Goal: Information Seeking & Learning: Check status

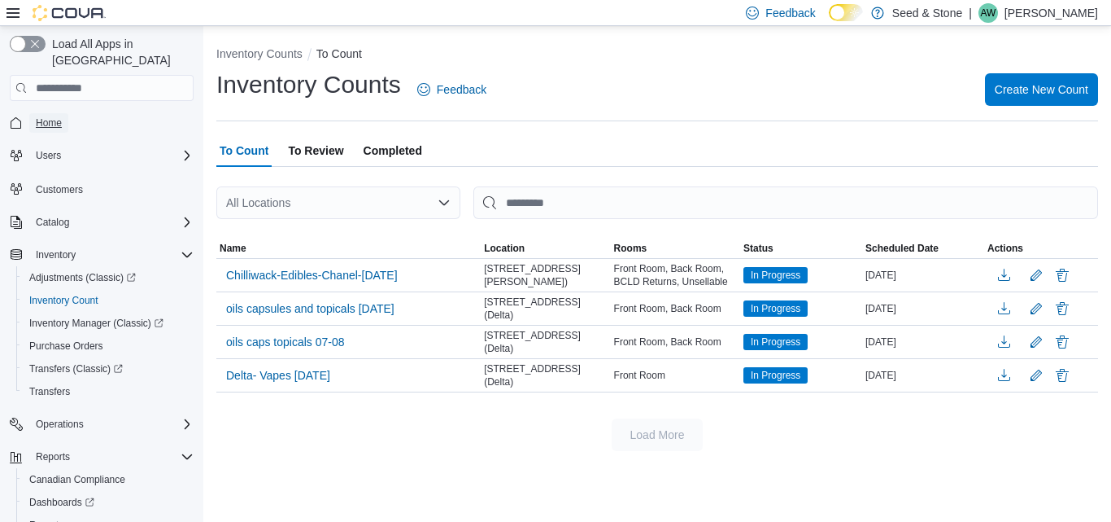
click at [55, 116] on span "Home" at bounding box center [49, 122] width 26 height 13
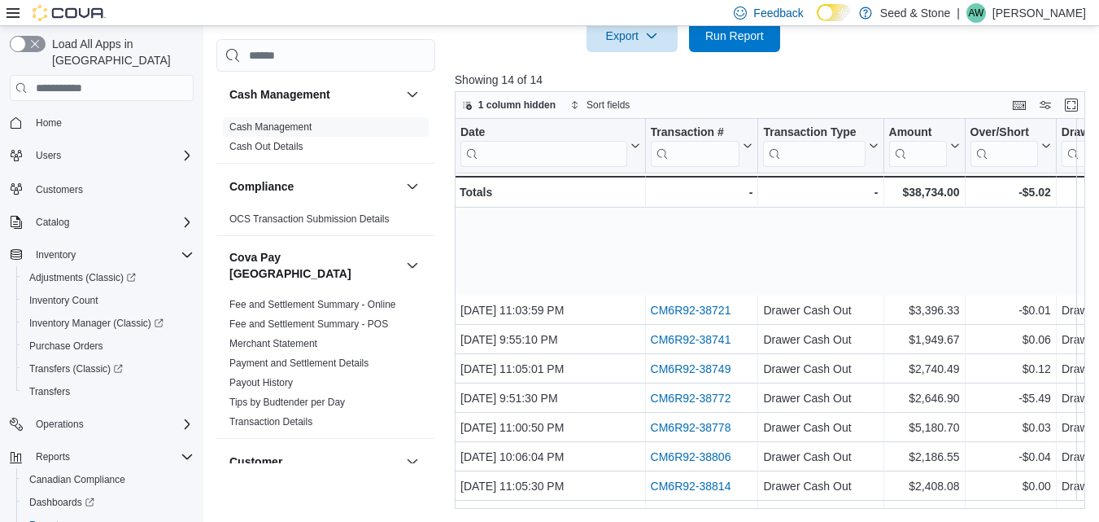
scroll to position [117, 0]
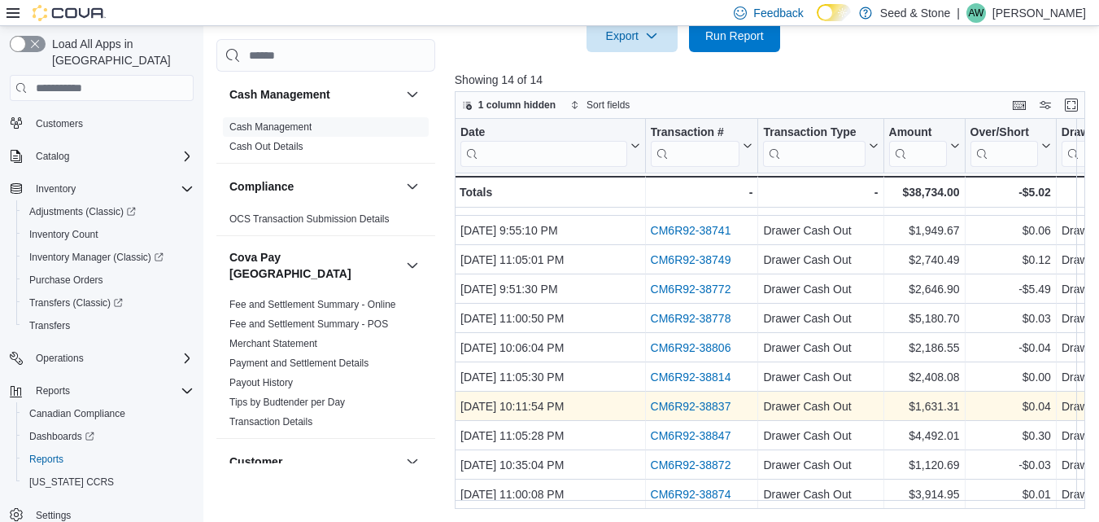
click at [692, 399] on link "CM6R92-38837" at bounding box center [690, 405] width 81 height 13
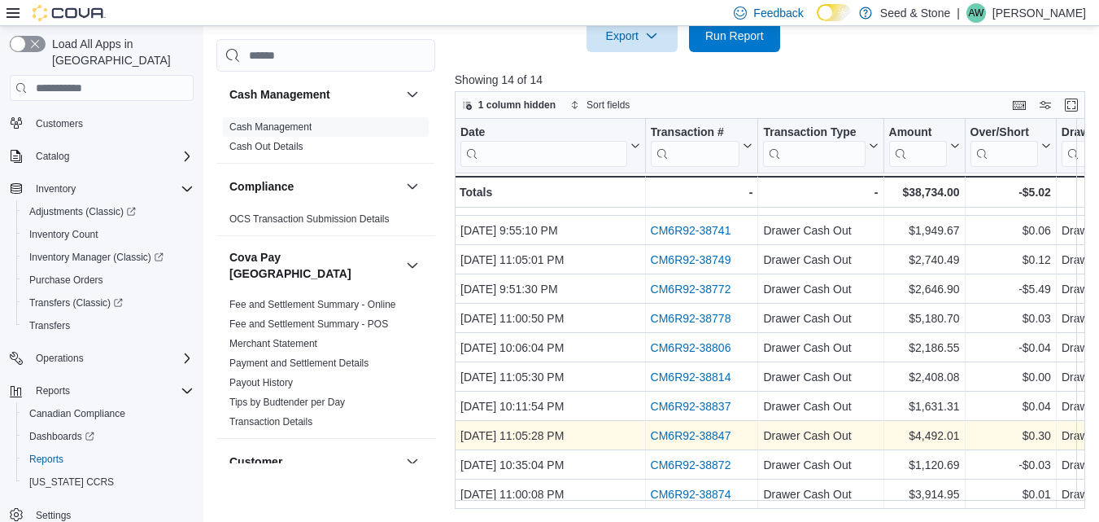
click at [682, 429] on link "CM6R92-38847" at bounding box center [690, 435] width 81 height 13
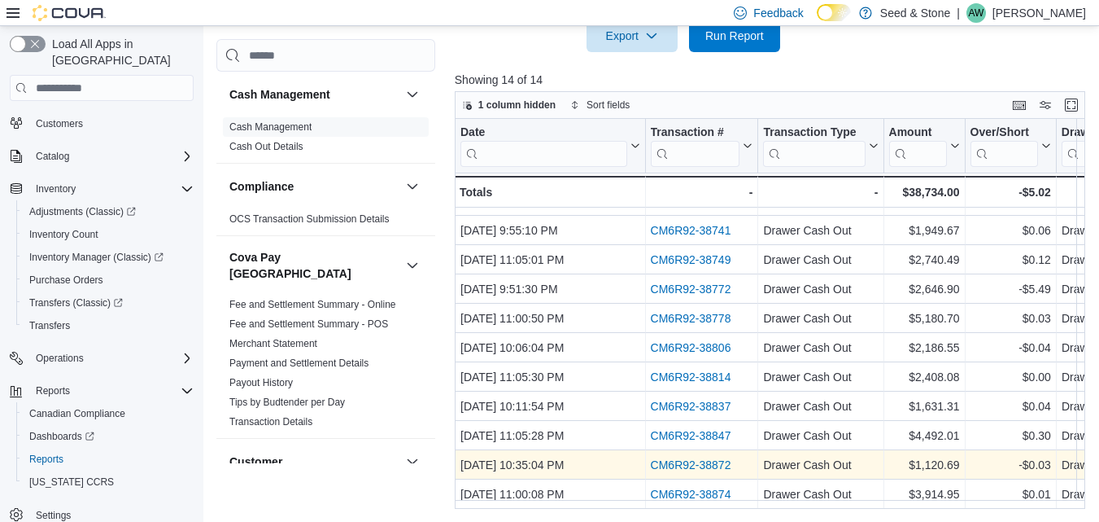
click at [677, 458] on link "CM6R92-38872" at bounding box center [690, 464] width 81 height 13
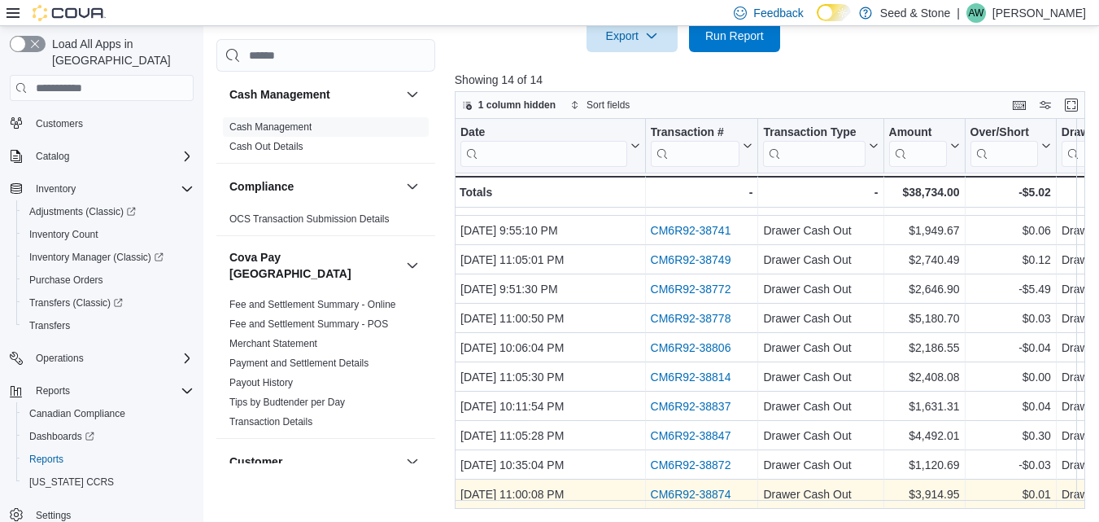
click at [694, 487] on link "CM6R92-38874" at bounding box center [690, 493] width 81 height 13
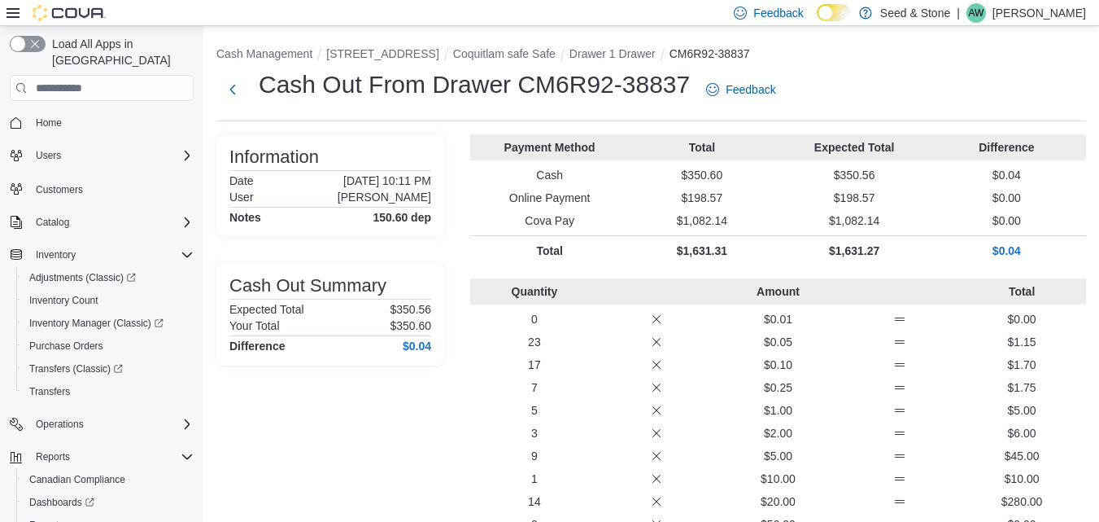
click at [478, 391] on p "7" at bounding box center [535, 387] width 116 height 16
